Goal: Transaction & Acquisition: Purchase product/service

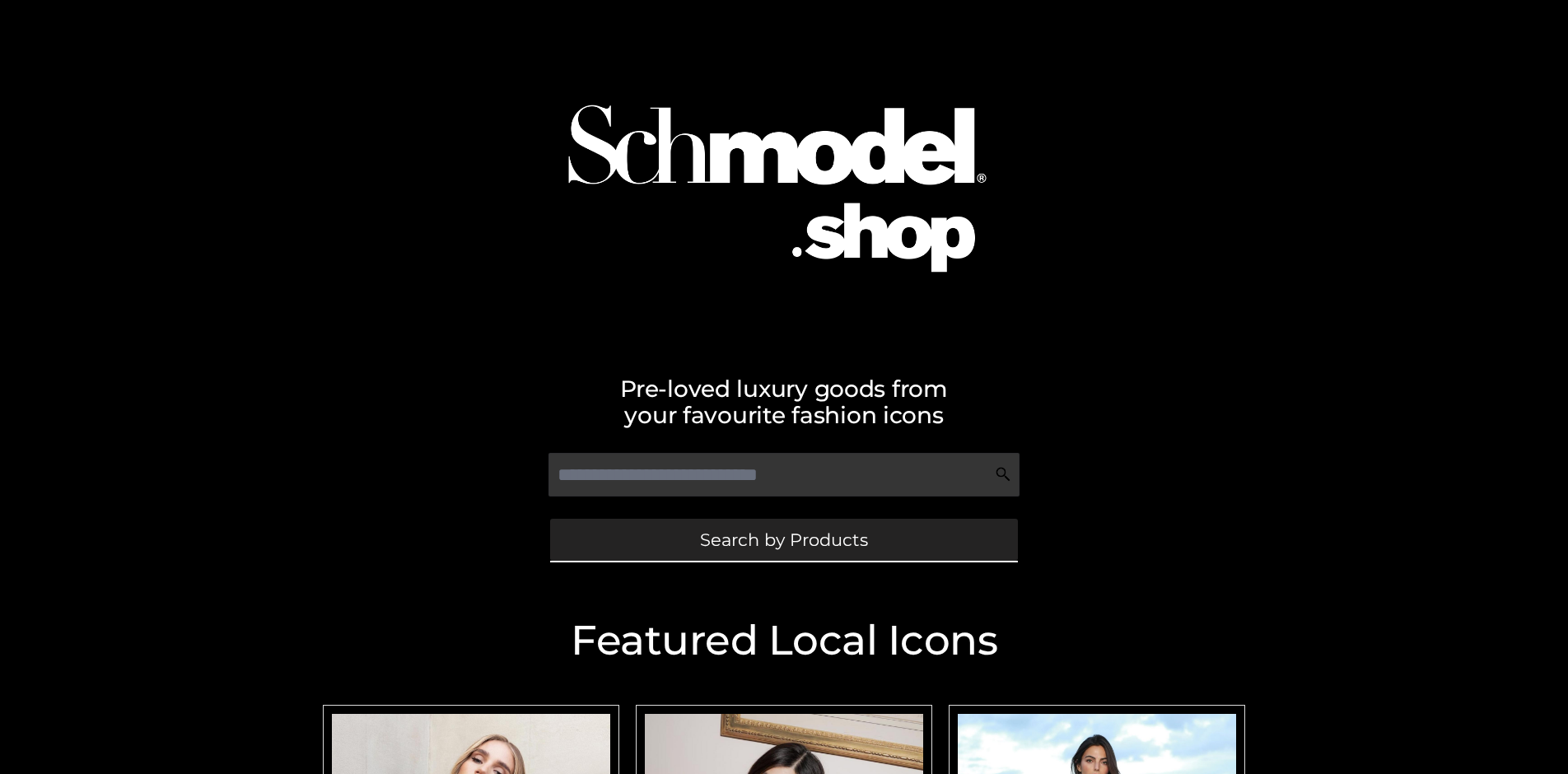
click at [784, 540] on span "Search by Products" at bounding box center [784, 539] width 168 height 17
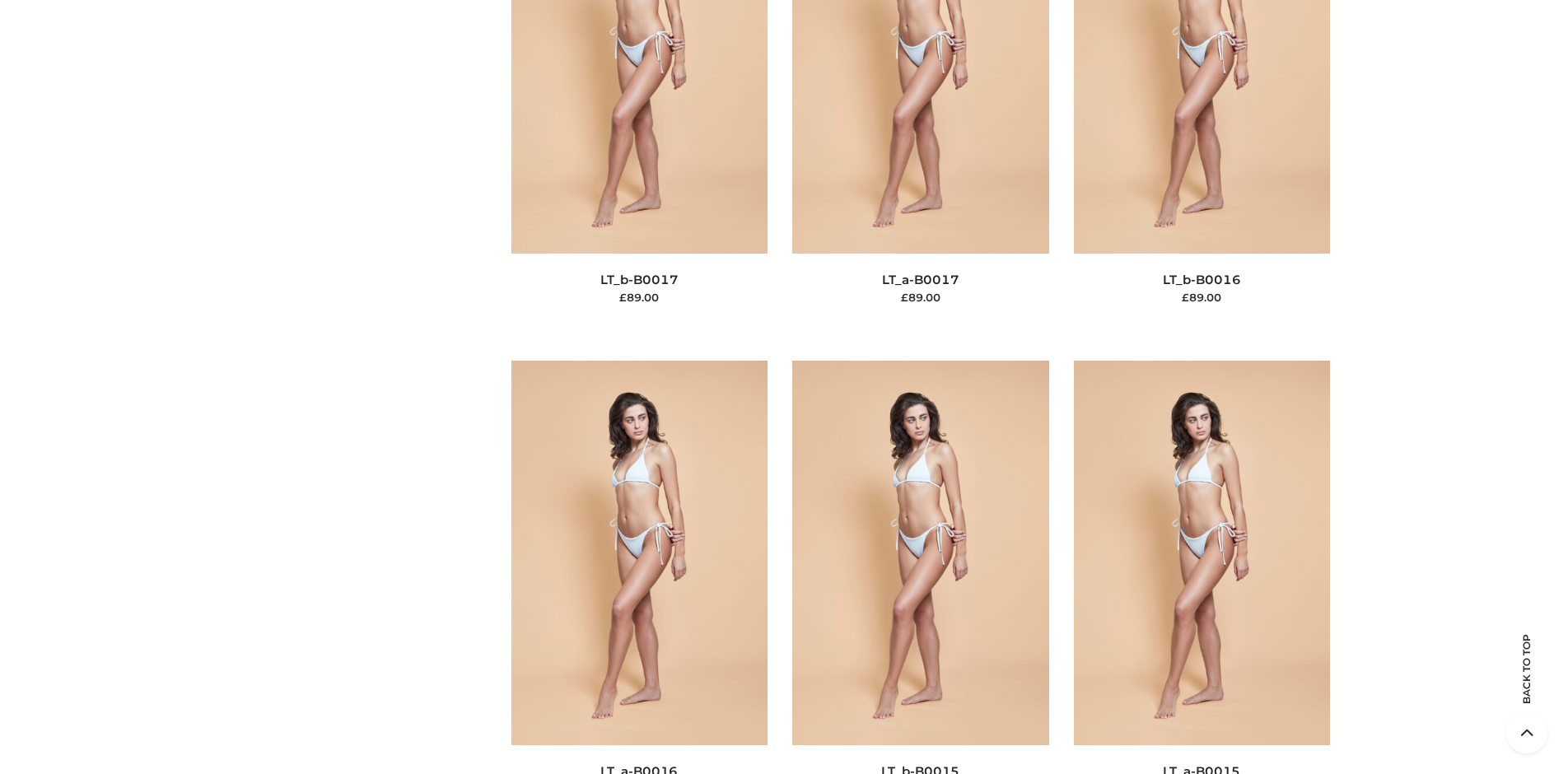
scroll to position [5529, 0]
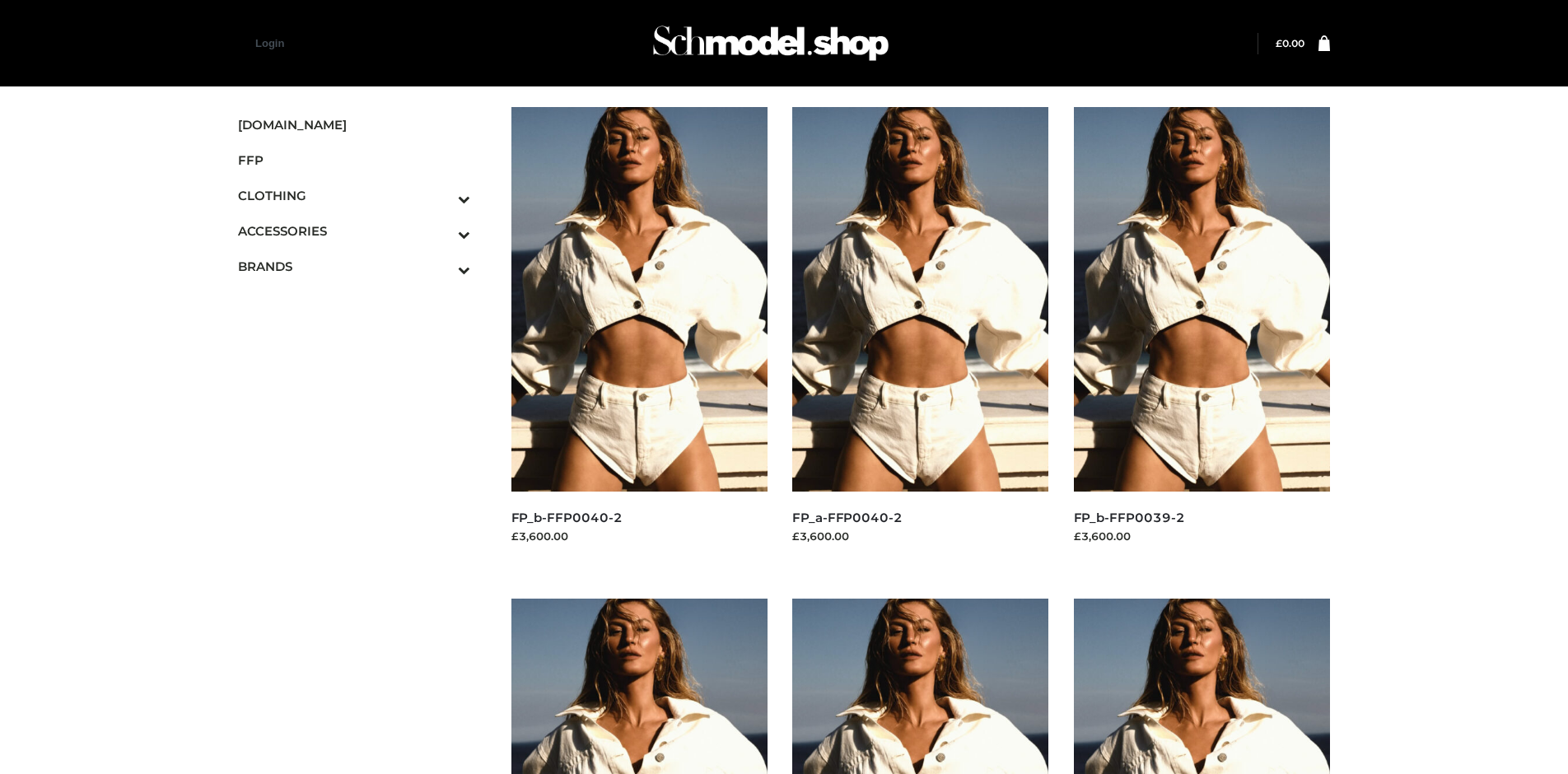
scroll to position [776, 0]
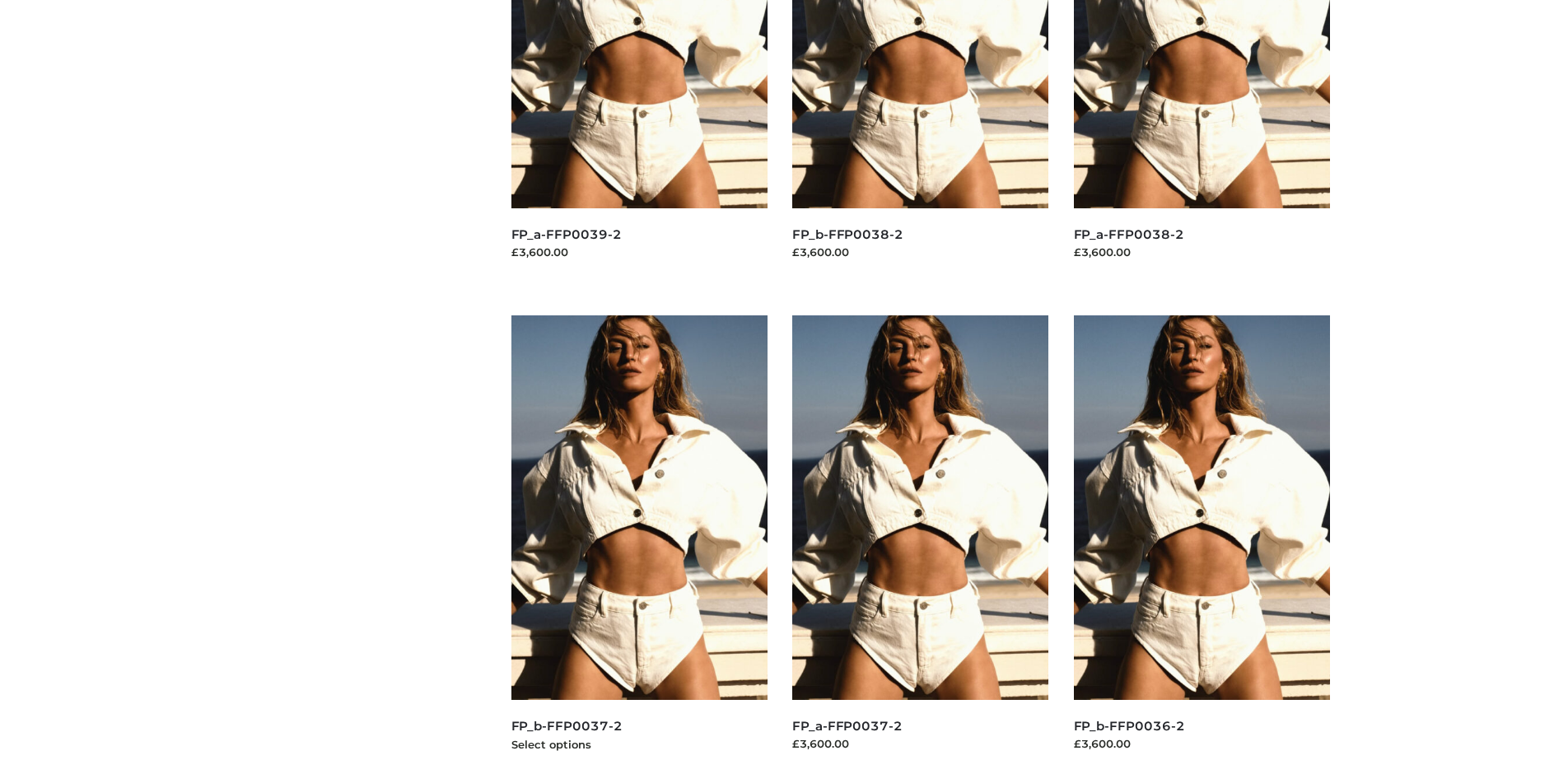
click at [639, 545] on img at bounding box center [640, 508] width 257 height 385
click at [919, 545] on img at bounding box center [920, 508] width 257 height 385
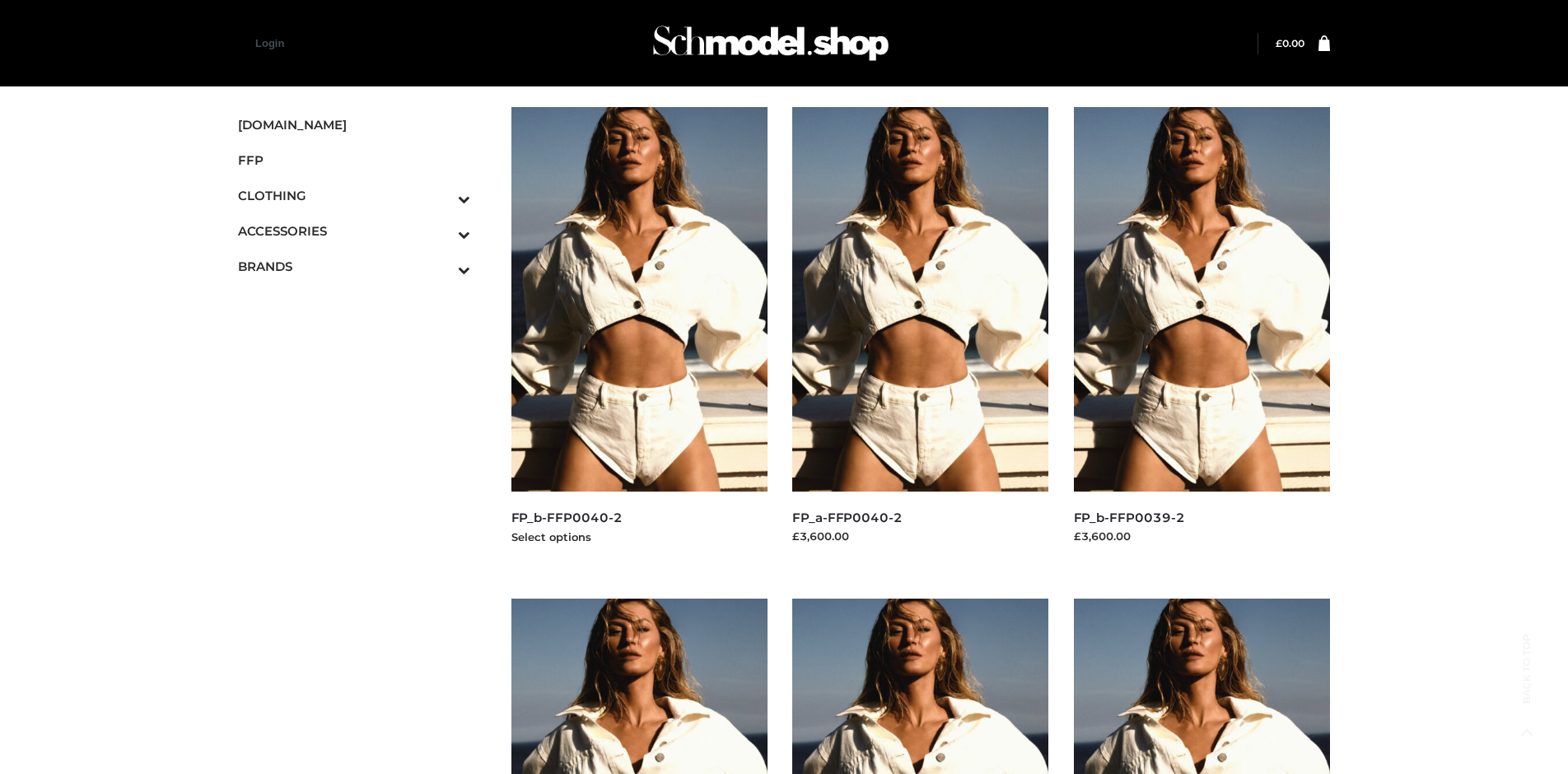
click at [639, 336] on img at bounding box center [640, 300] width 257 height 385
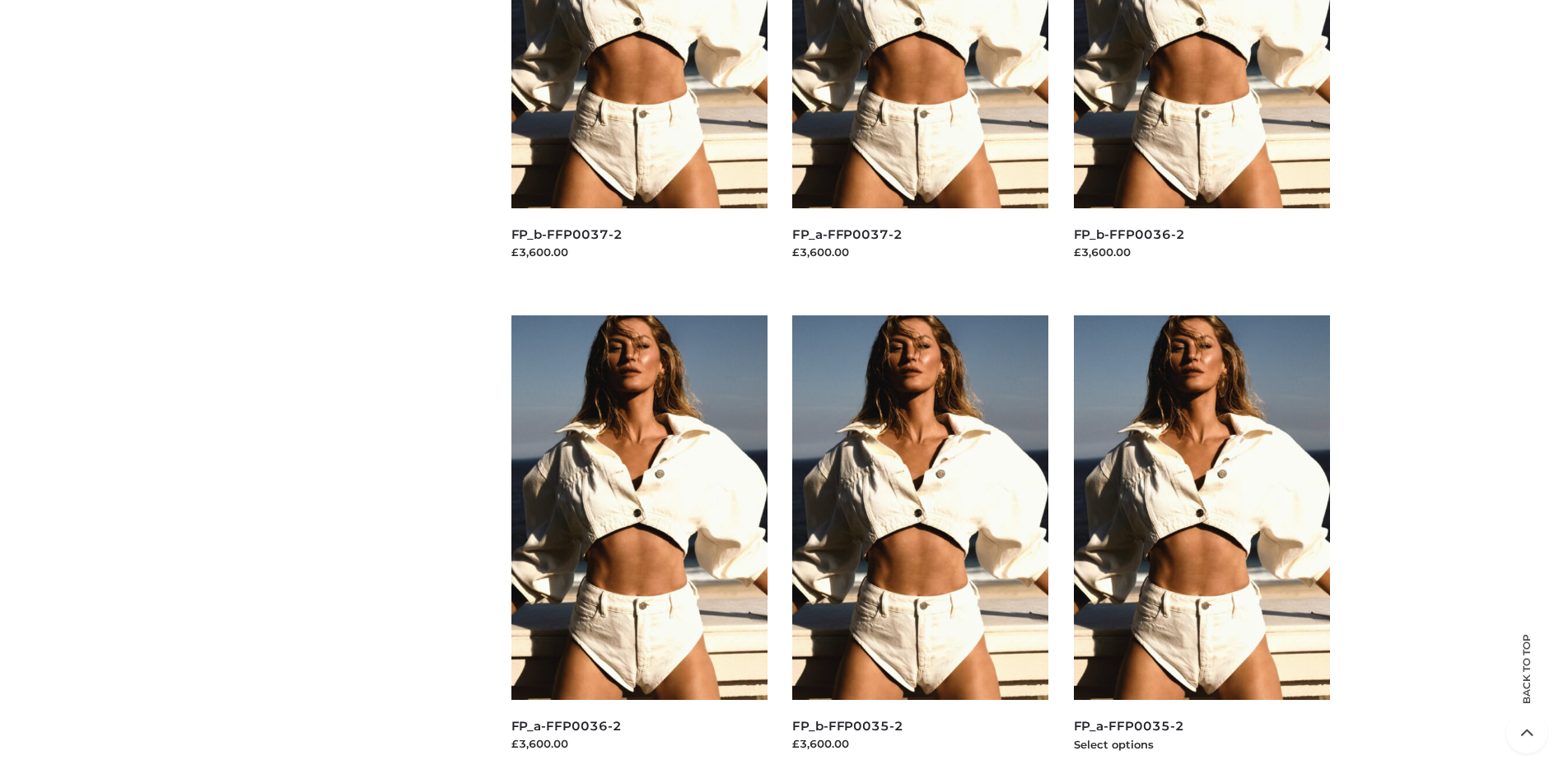
click at [1201, 545] on img at bounding box center [1202, 508] width 257 height 385
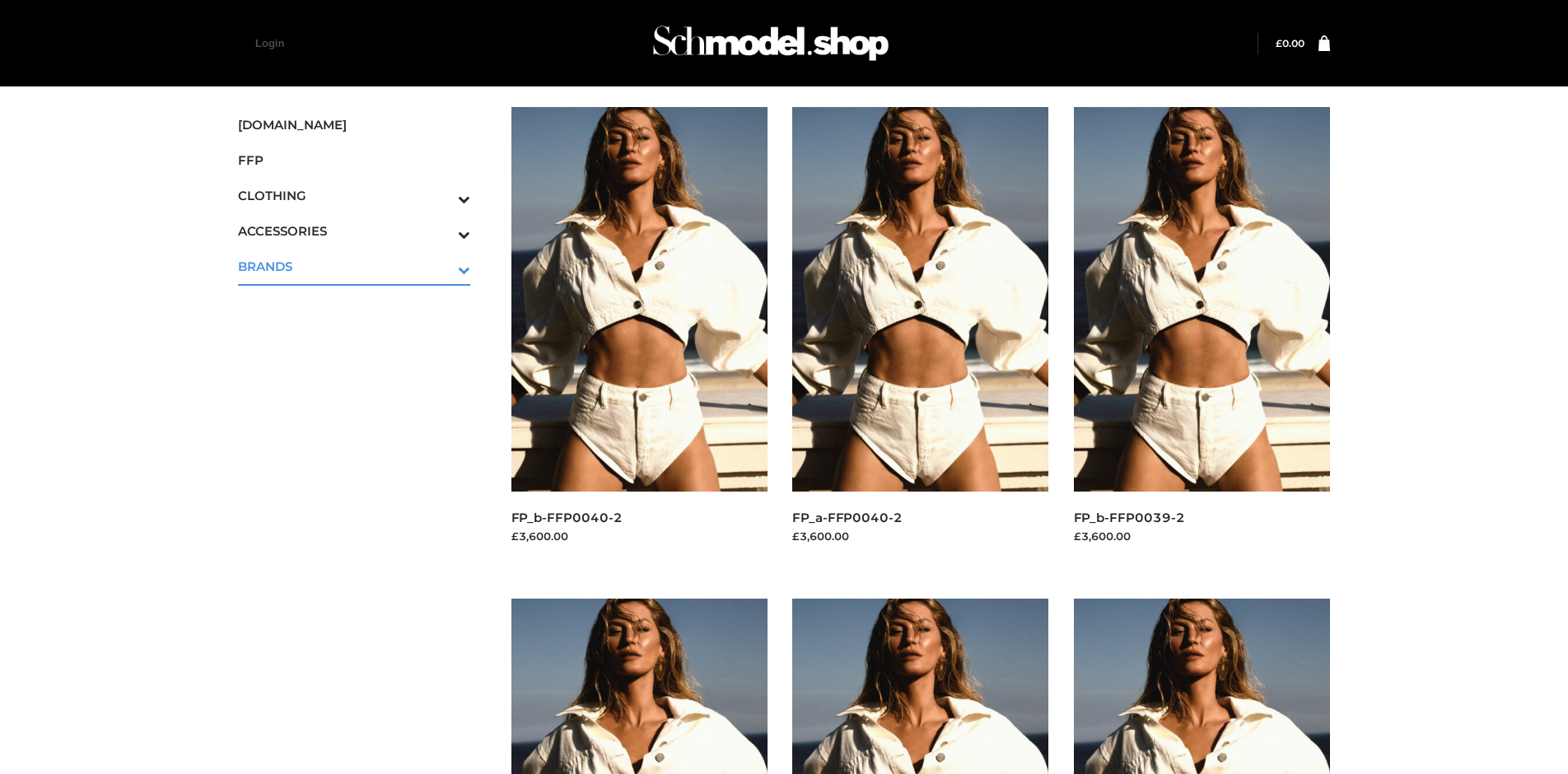
click at [440, 266] on icon "Toggle Submenu" at bounding box center [378, 269] width 184 height 19
click at [361, 337] on span "PARKERSMITH" at bounding box center [363, 336] width 216 height 19
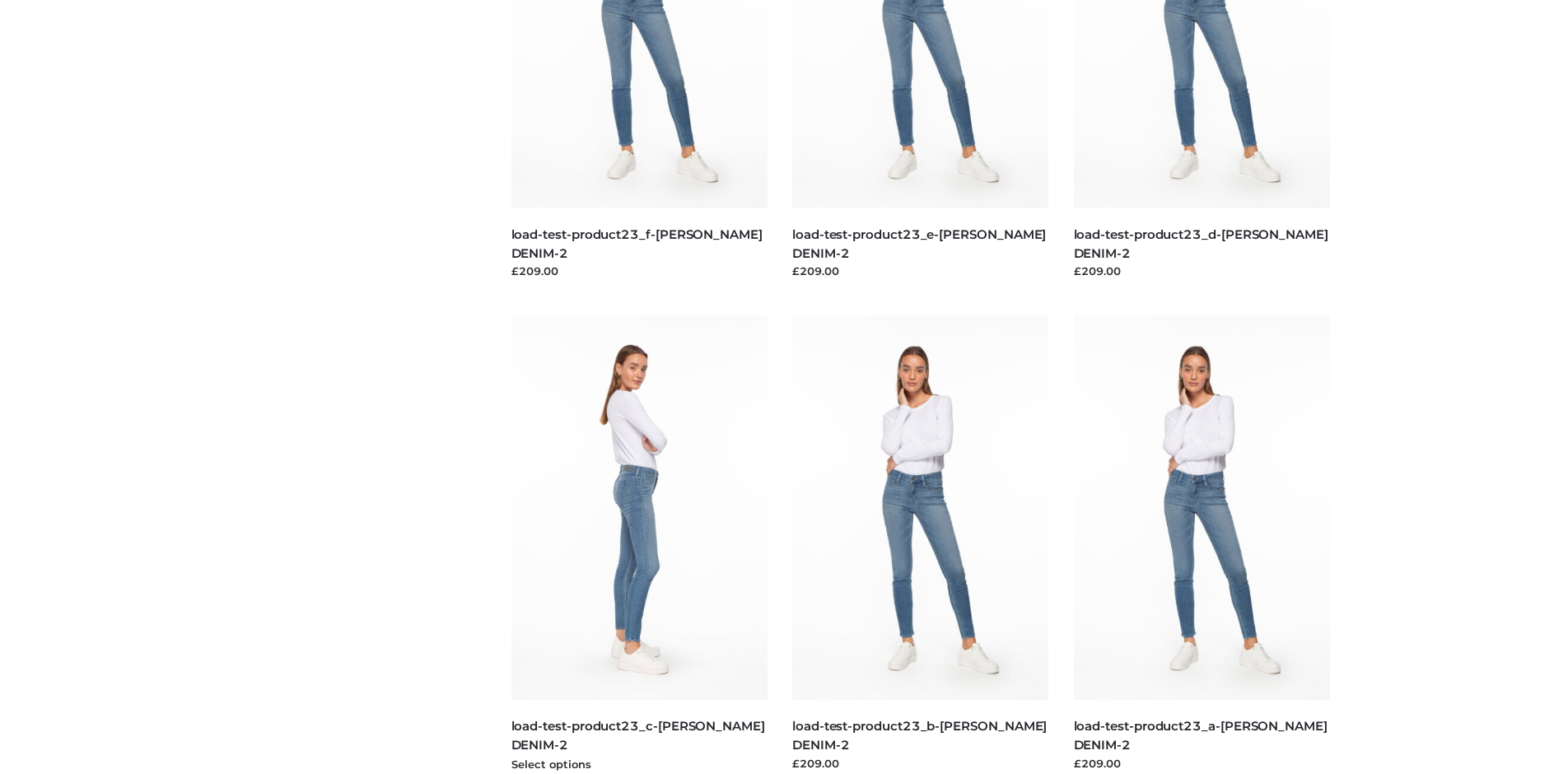
click at [639, 545] on img at bounding box center [640, 508] width 257 height 385
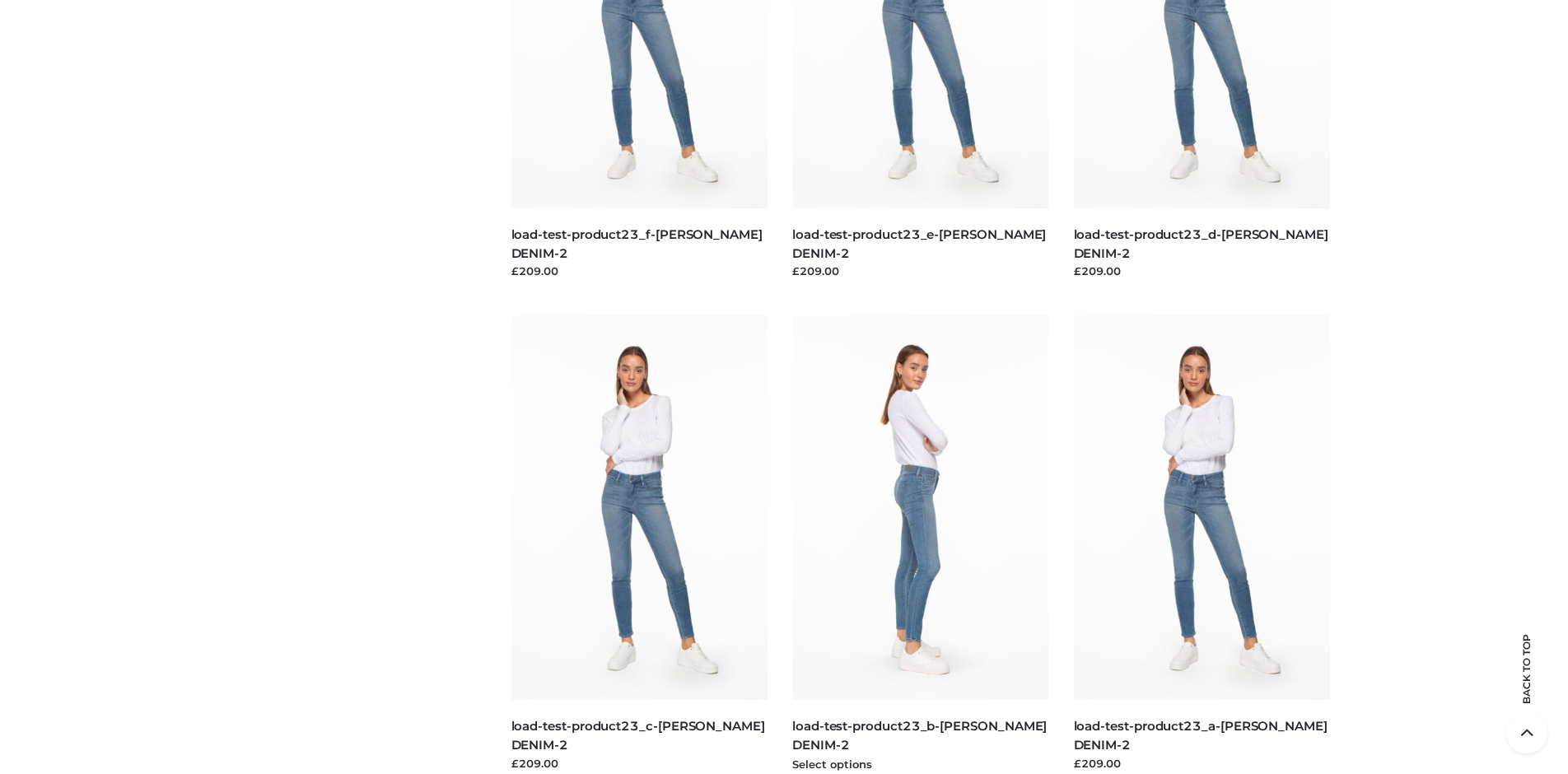
click at [919, 545] on img at bounding box center [920, 508] width 257 height 385
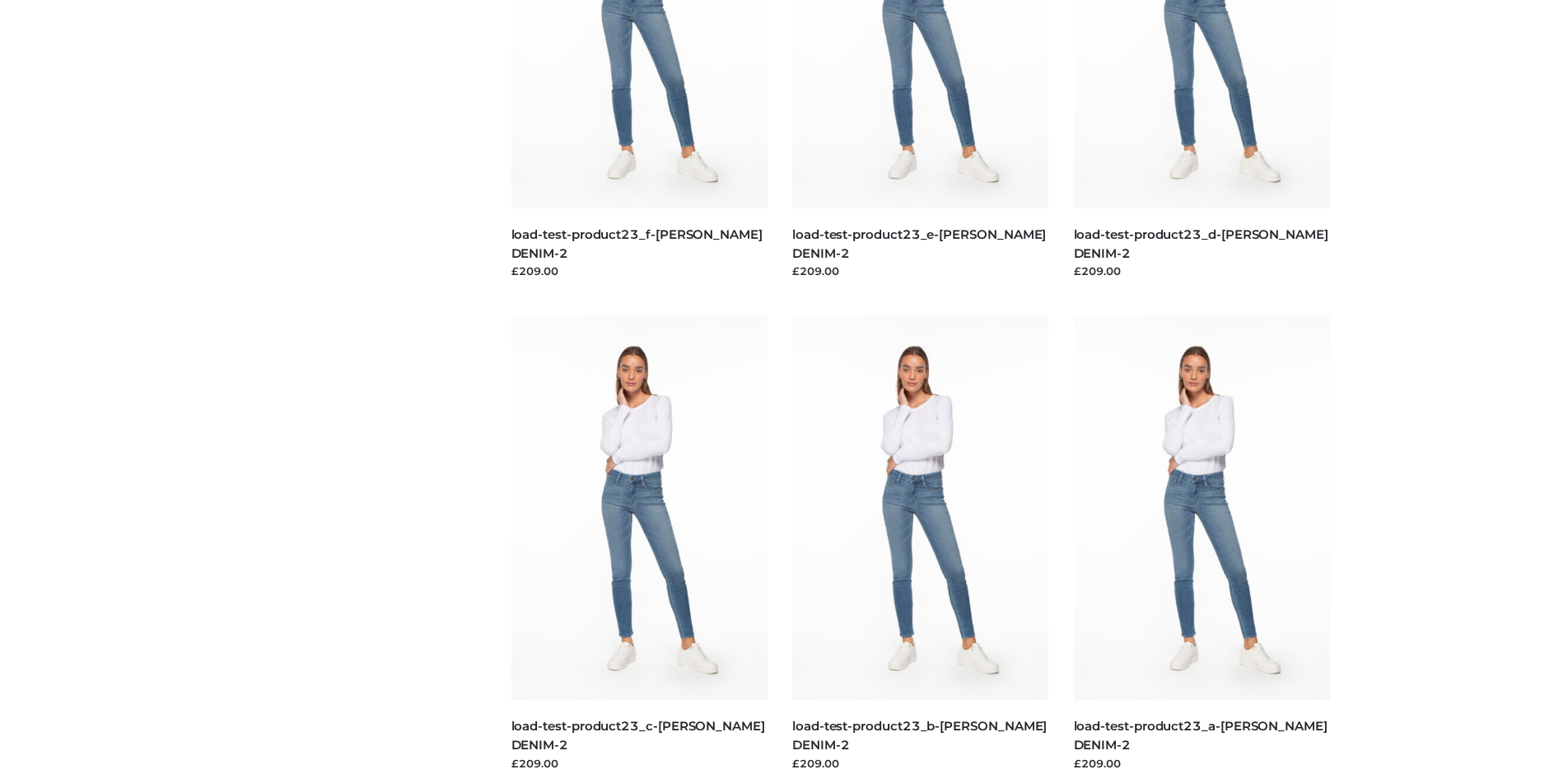
scroll to position [0, 0]
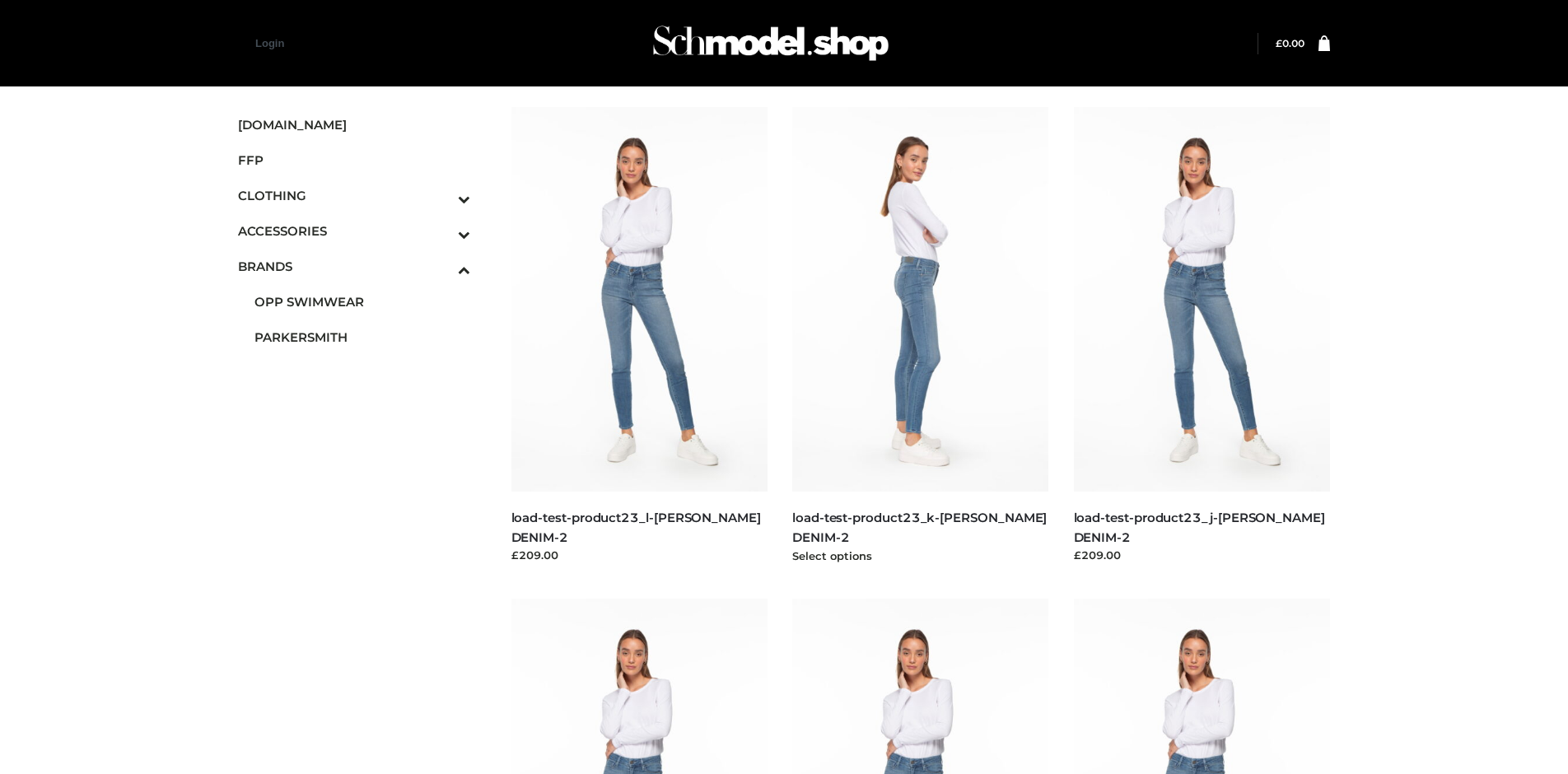
click at [919, 336] on img at bounding box center [920, 300] width 257 height 385
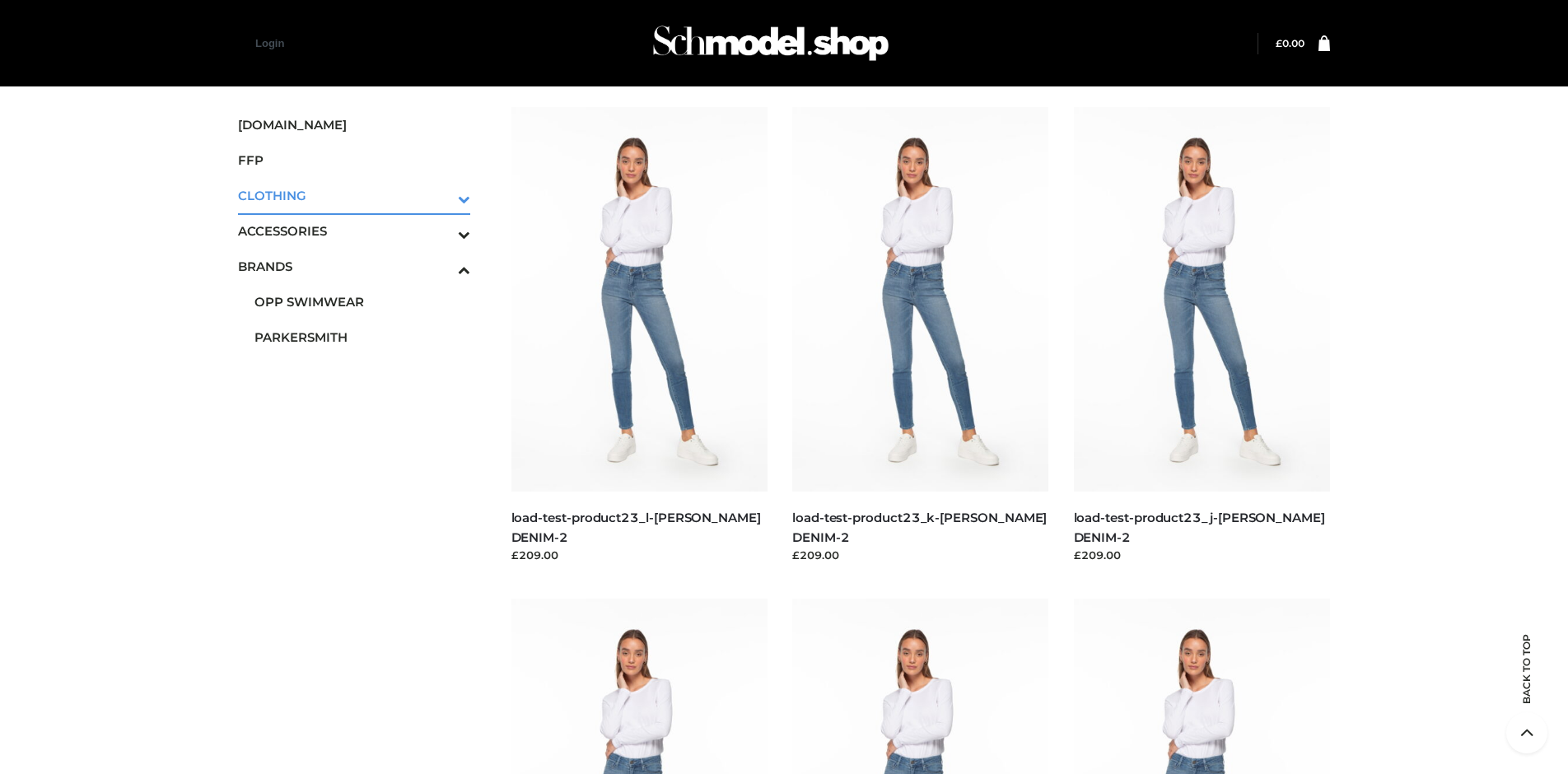
click at [440, 195] on icon "Toggle Submenu" at bounding box center [378, 198] width 184 height 19
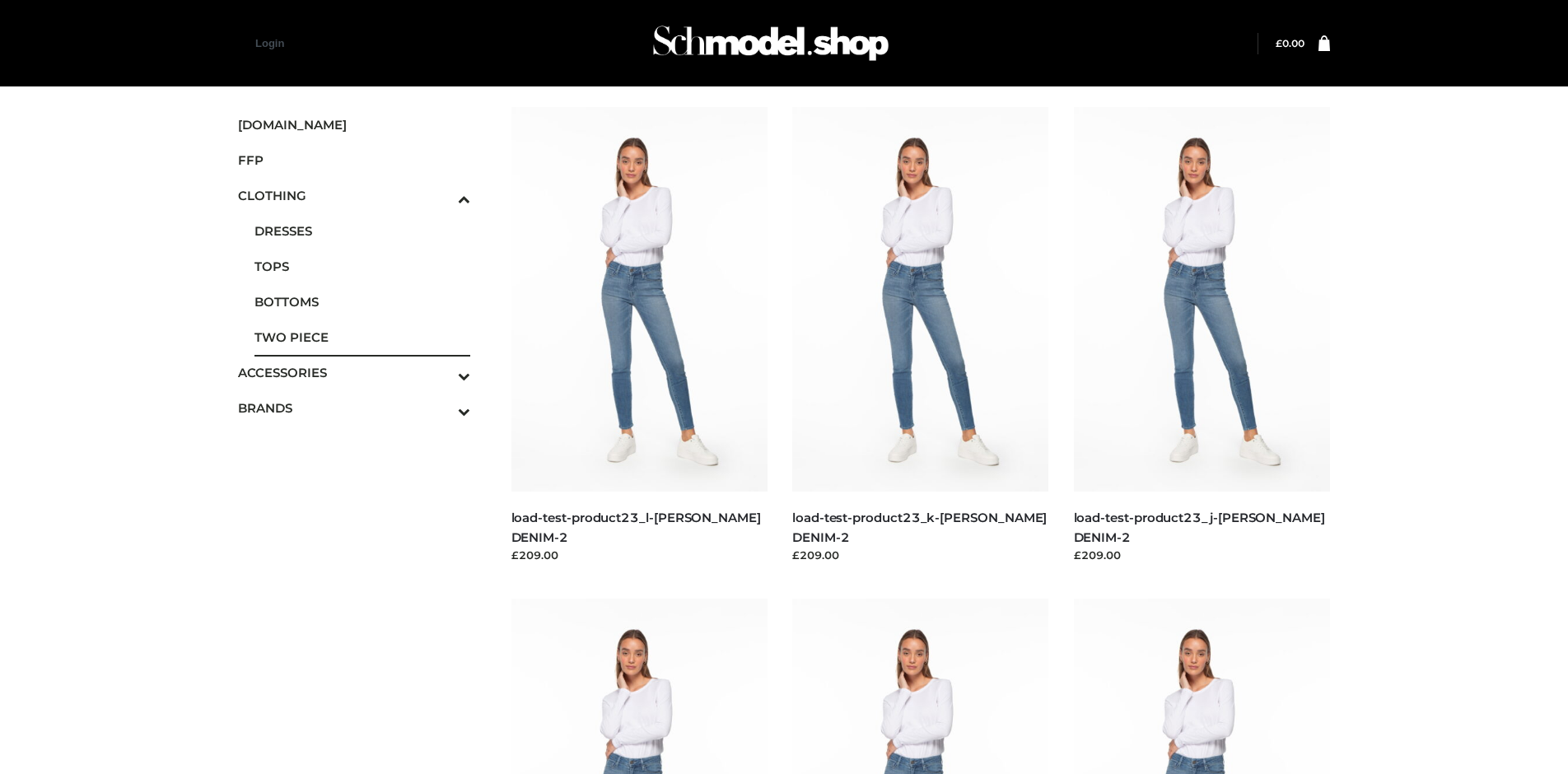
click at [361, 337] on span "TWO PIECE" at bounding box center [363, 336] width 216 height 19
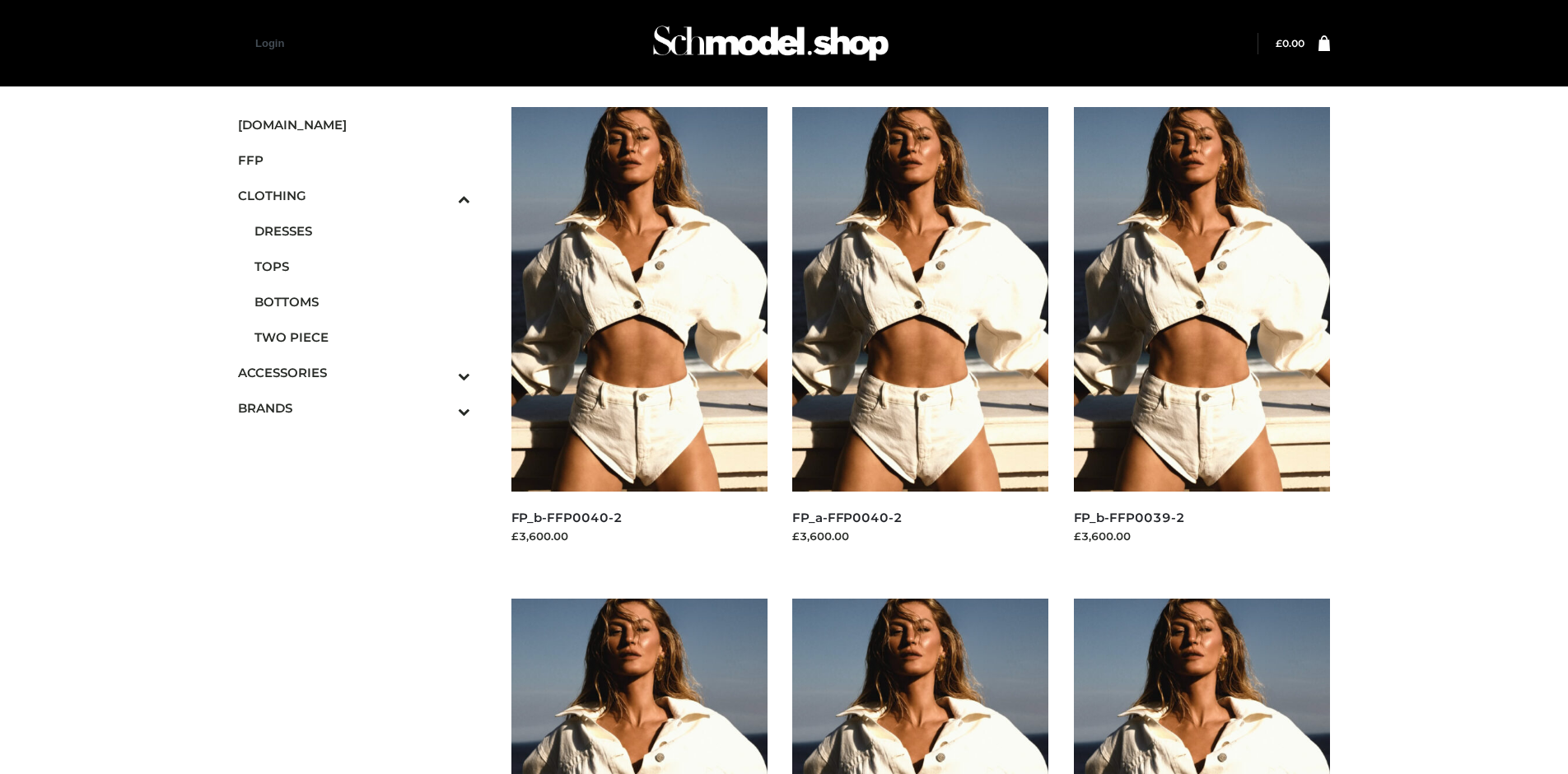
scroll to position [776, 0]
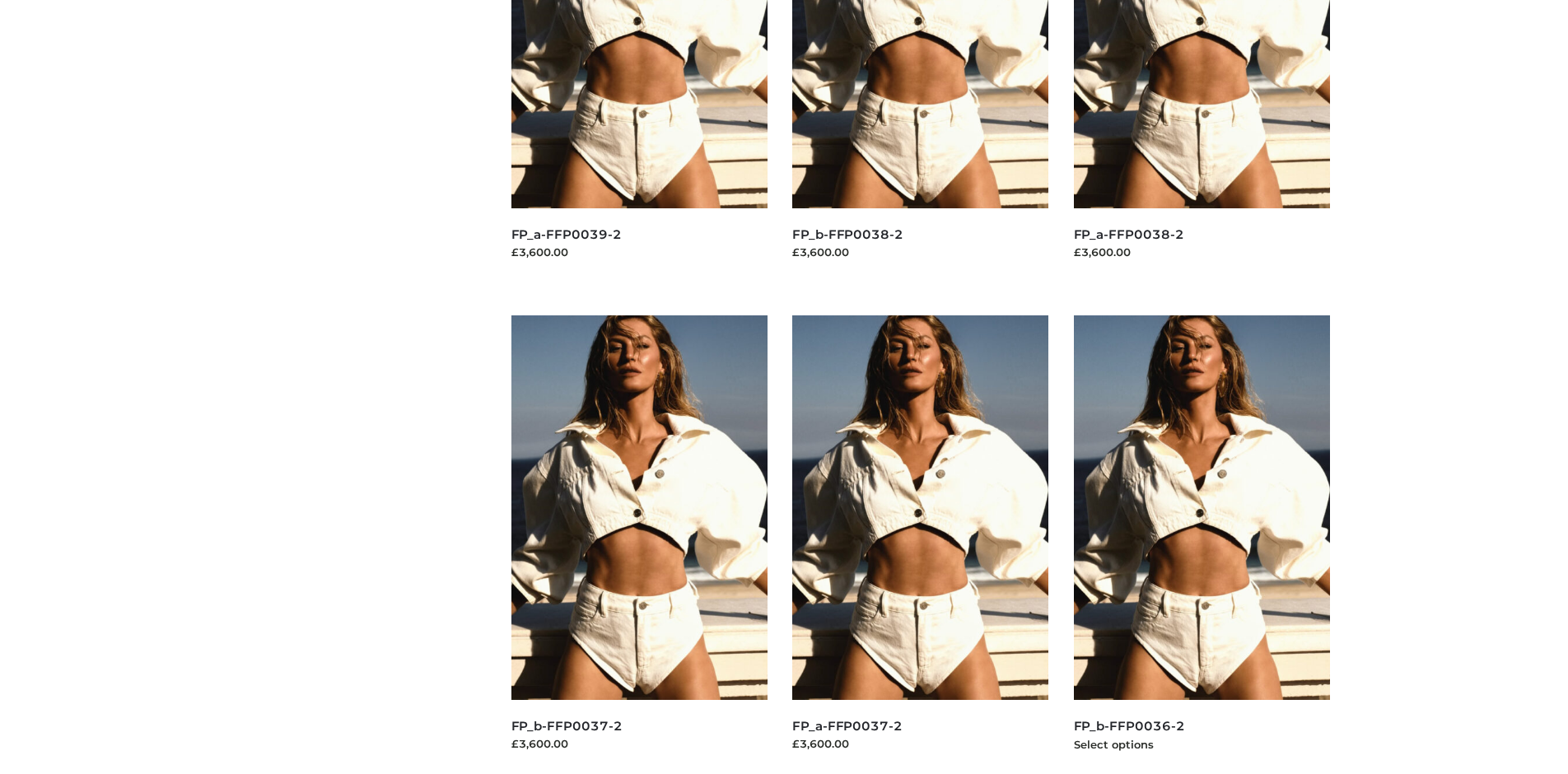
click at [1201, 545] on img at bounding box center [1202, 508] width 257 height 385
click at [919, 545] on img at bounding box center [920, 508] width 257 height 385
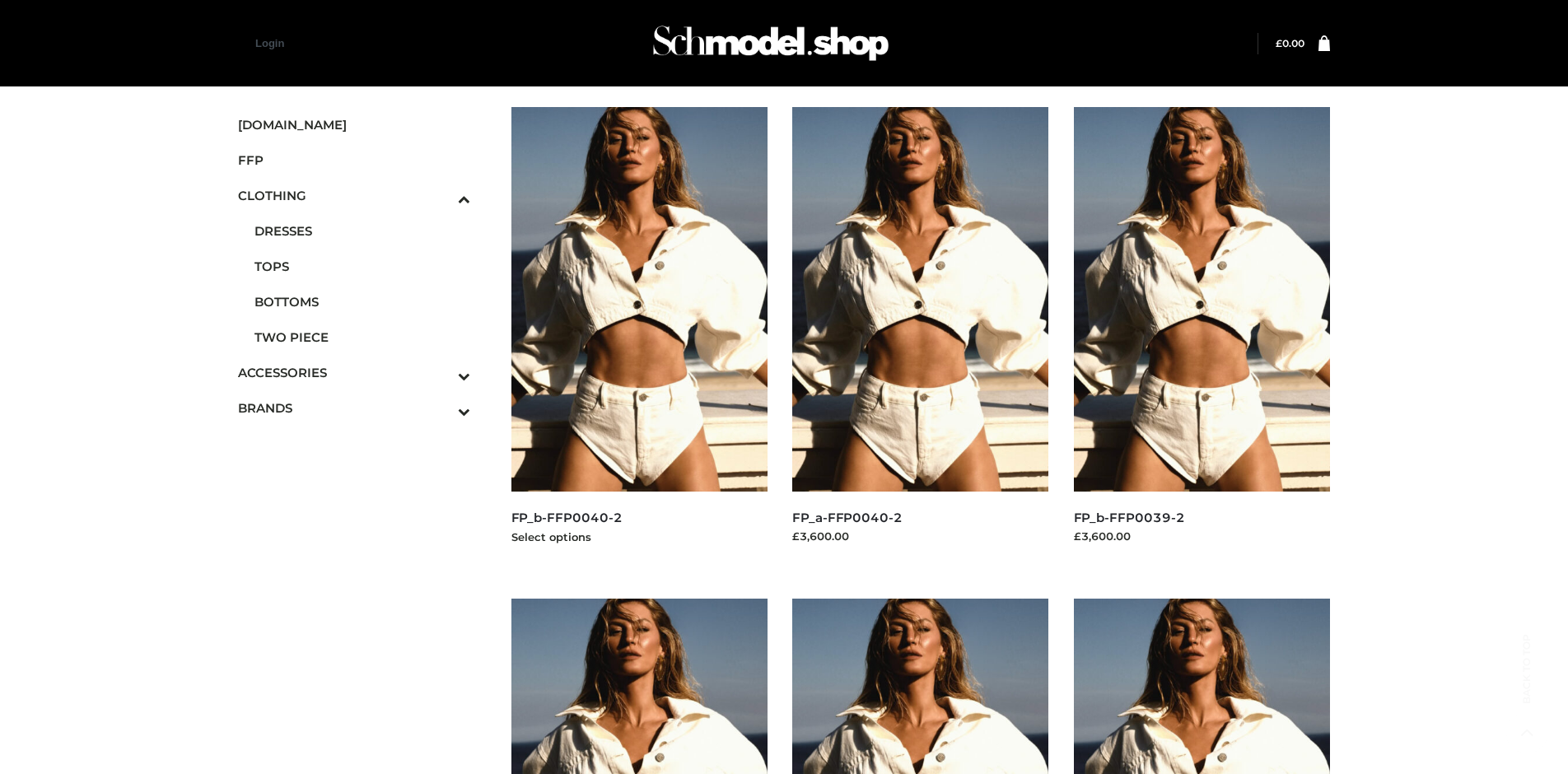
click at [639, 336] on img at bounding box center [640, 300] width 257 height 385
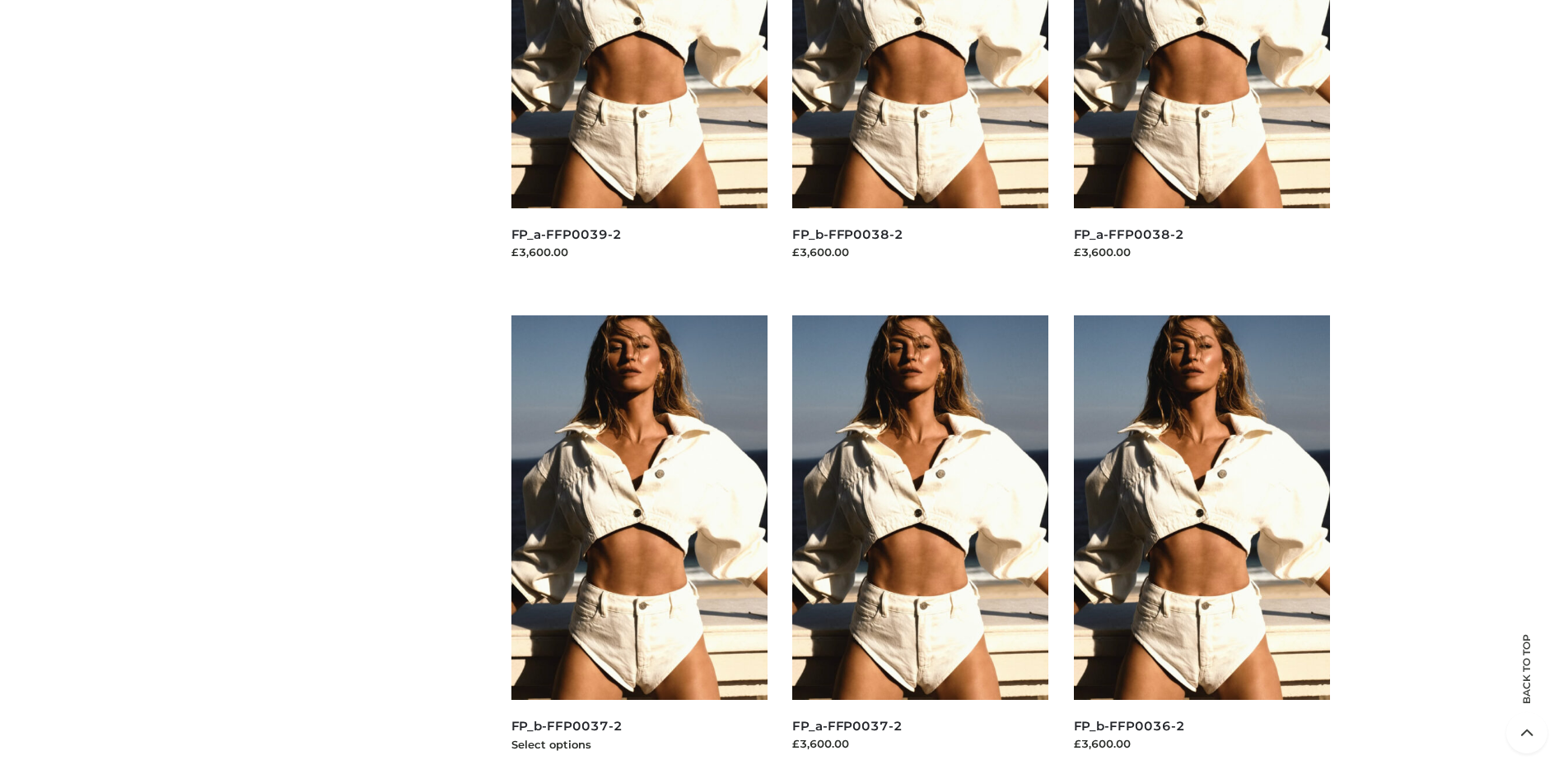
click at [639, 545] on img at bounding box center [640, 508] width 257 height 385
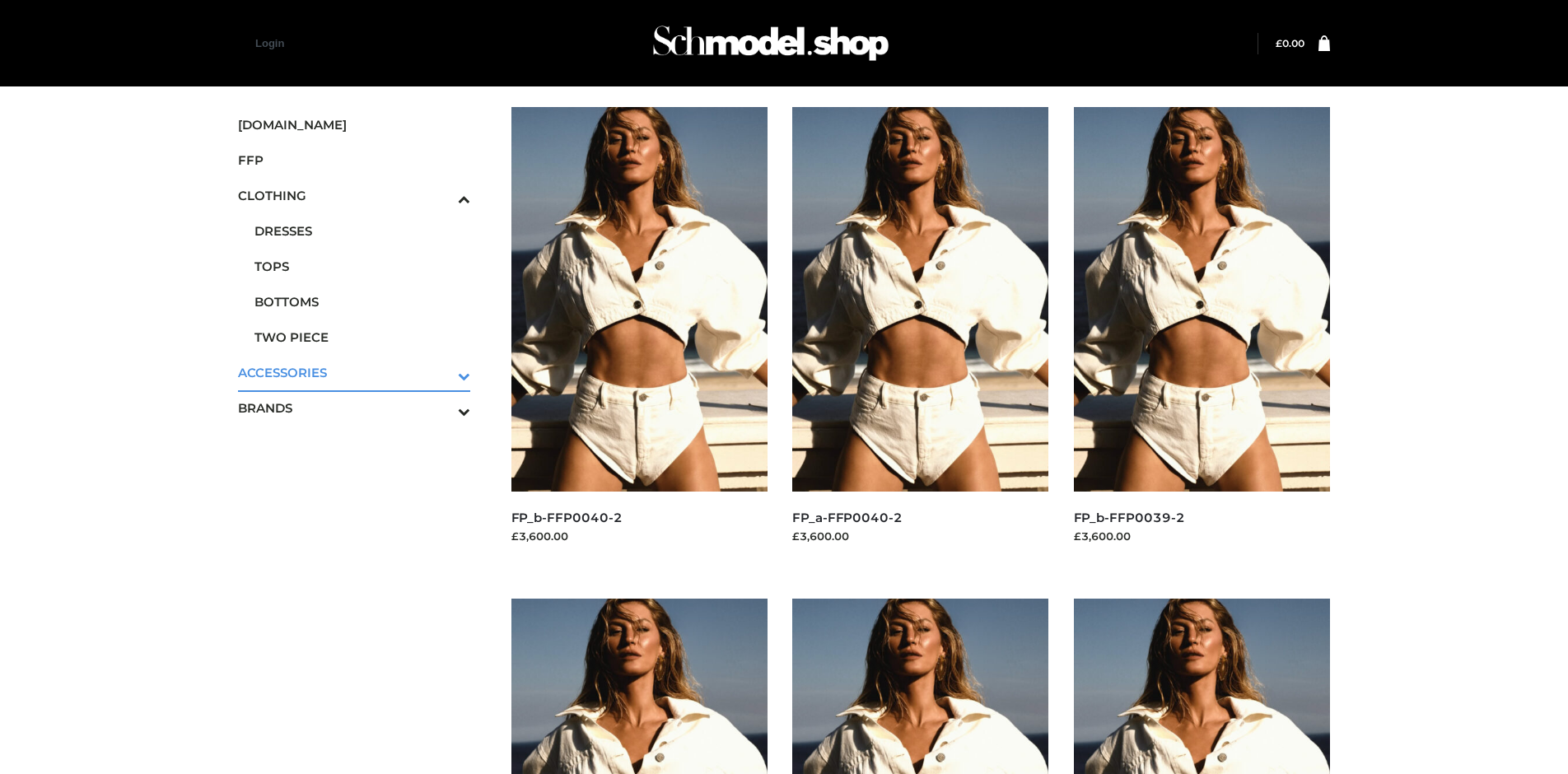
click at [440, 372] on icon "Toggle Submenu" at bounding box center [378, 375] width 184 height 19
click at [361, 302] on span "JEWELRY" at bounding box center [363, 302] width 216 height 19
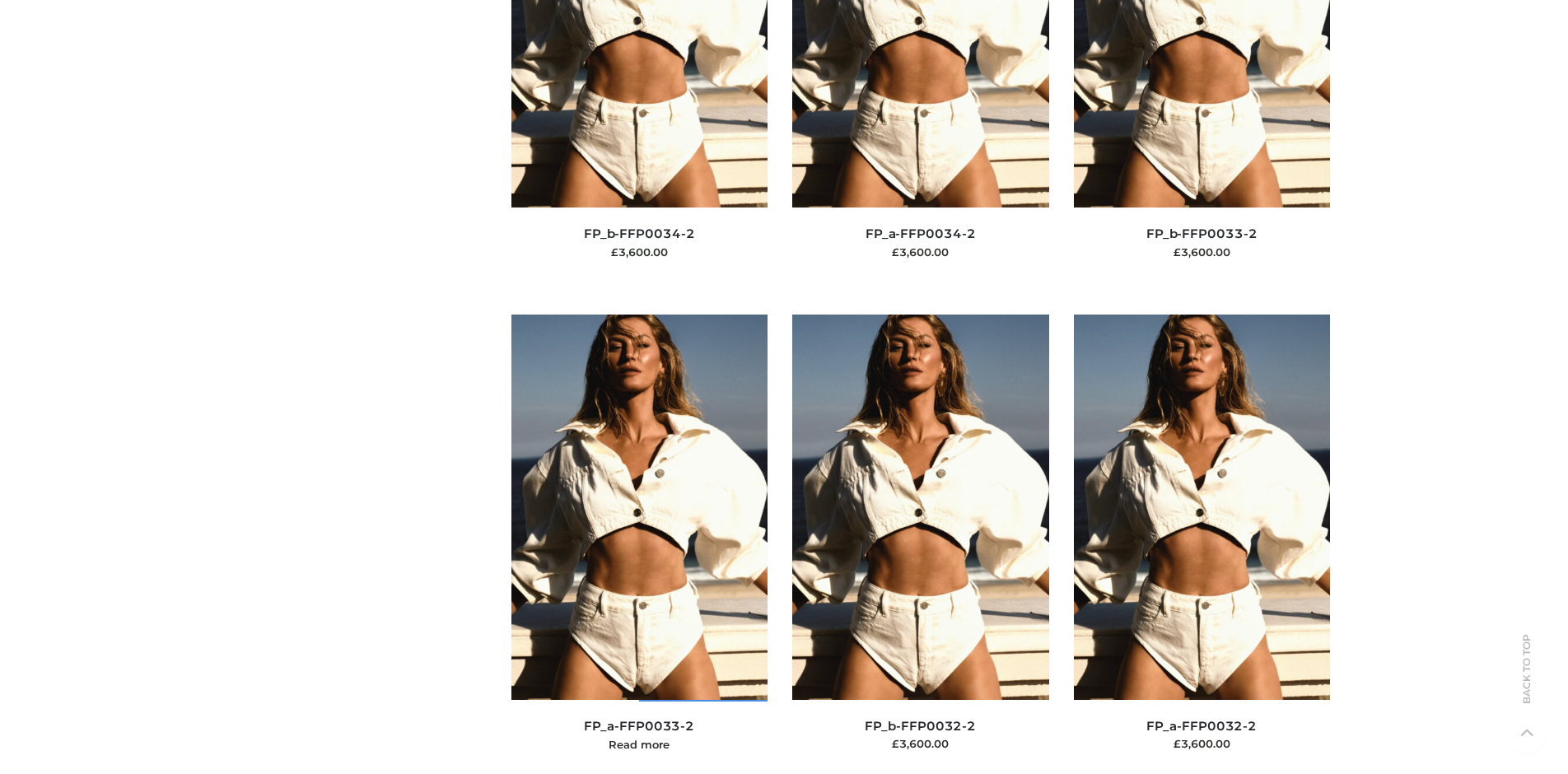
click at [639, 544] on img at bounding box center [640, 507] width 257 height 385
click at [639, 545] on img at bounding box center [640, 508] width 257 height 385
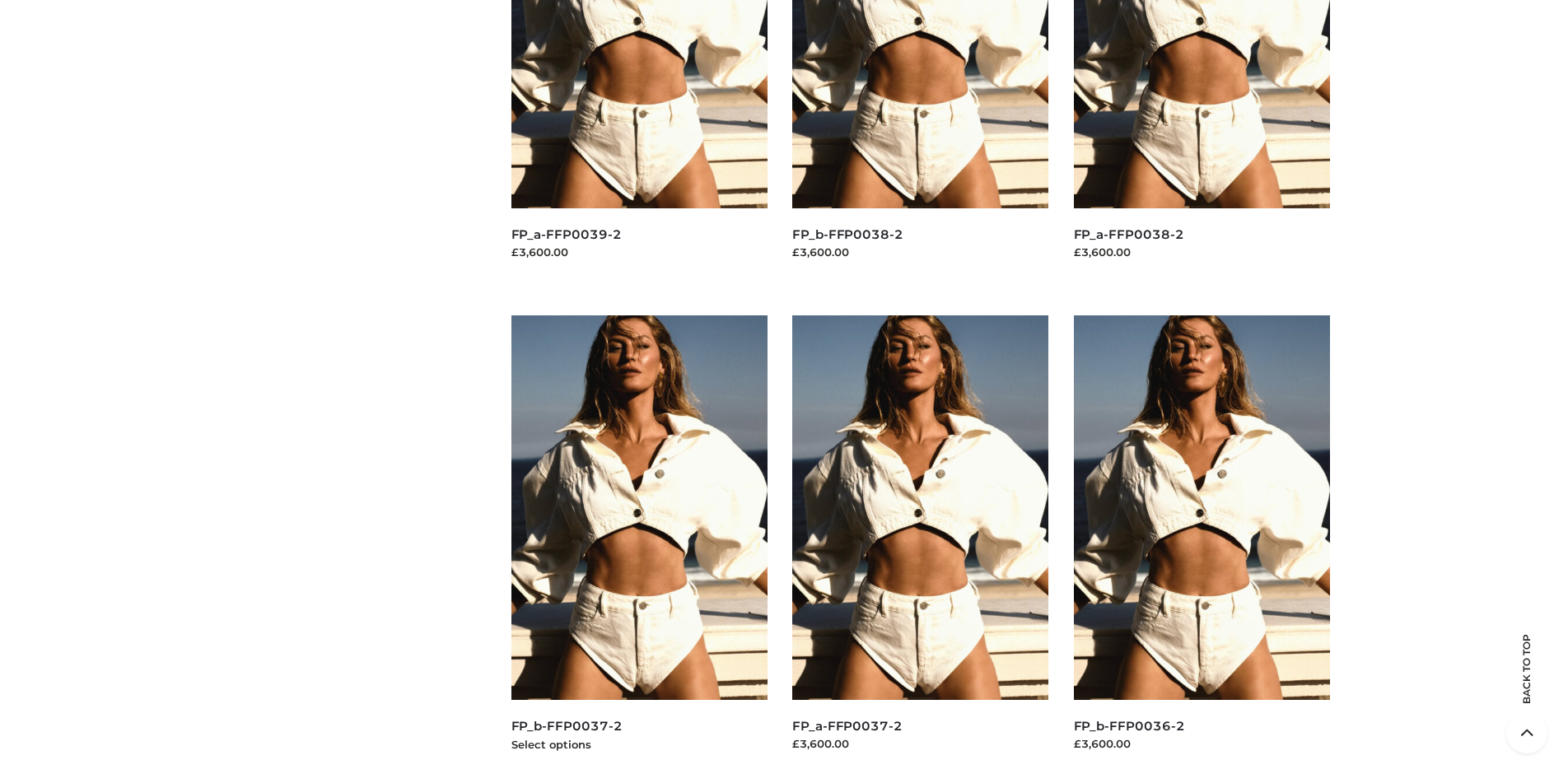
click at [639, 545] on img at bounding box center [640, 508] width 257 height 385
click at [919, 545] on img at bounding box center [920, 508] width 257 height 385
